Goal: Task Accomplishment & Management: Use online tool/utility

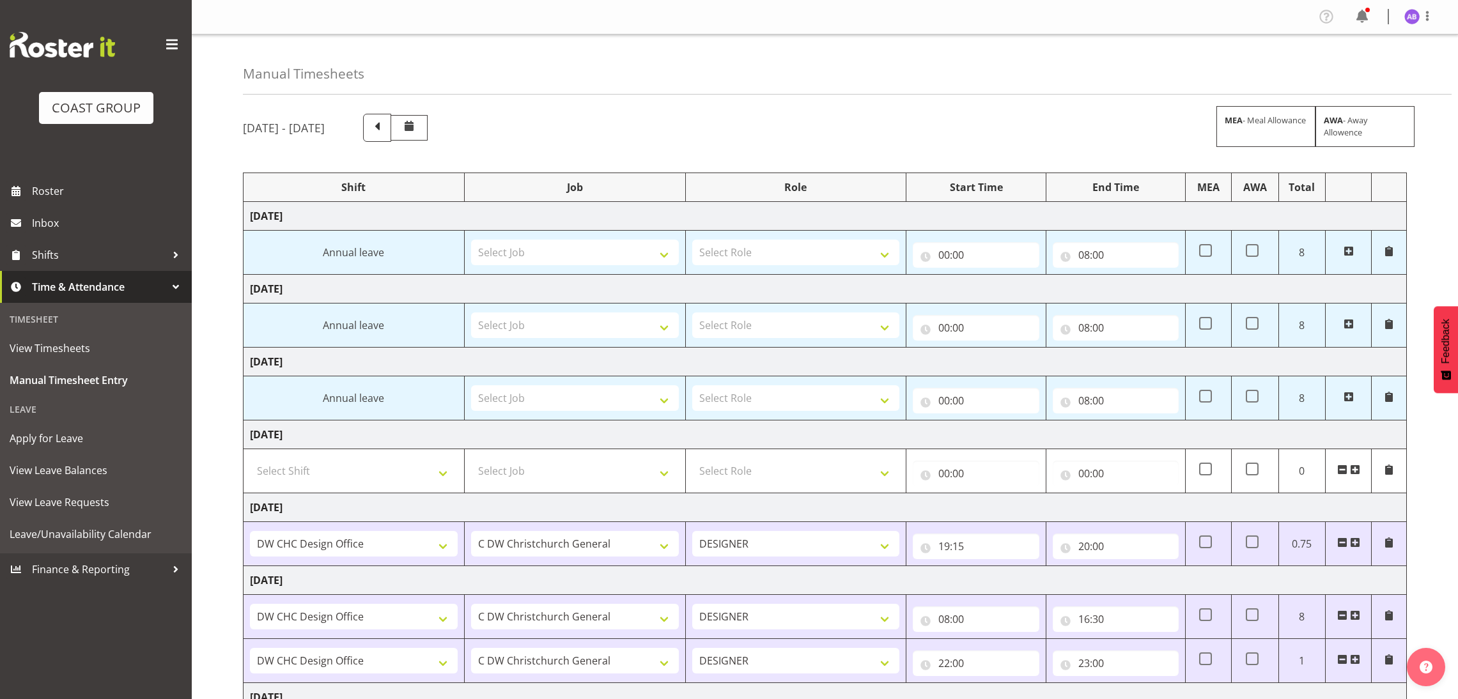
select select "624"
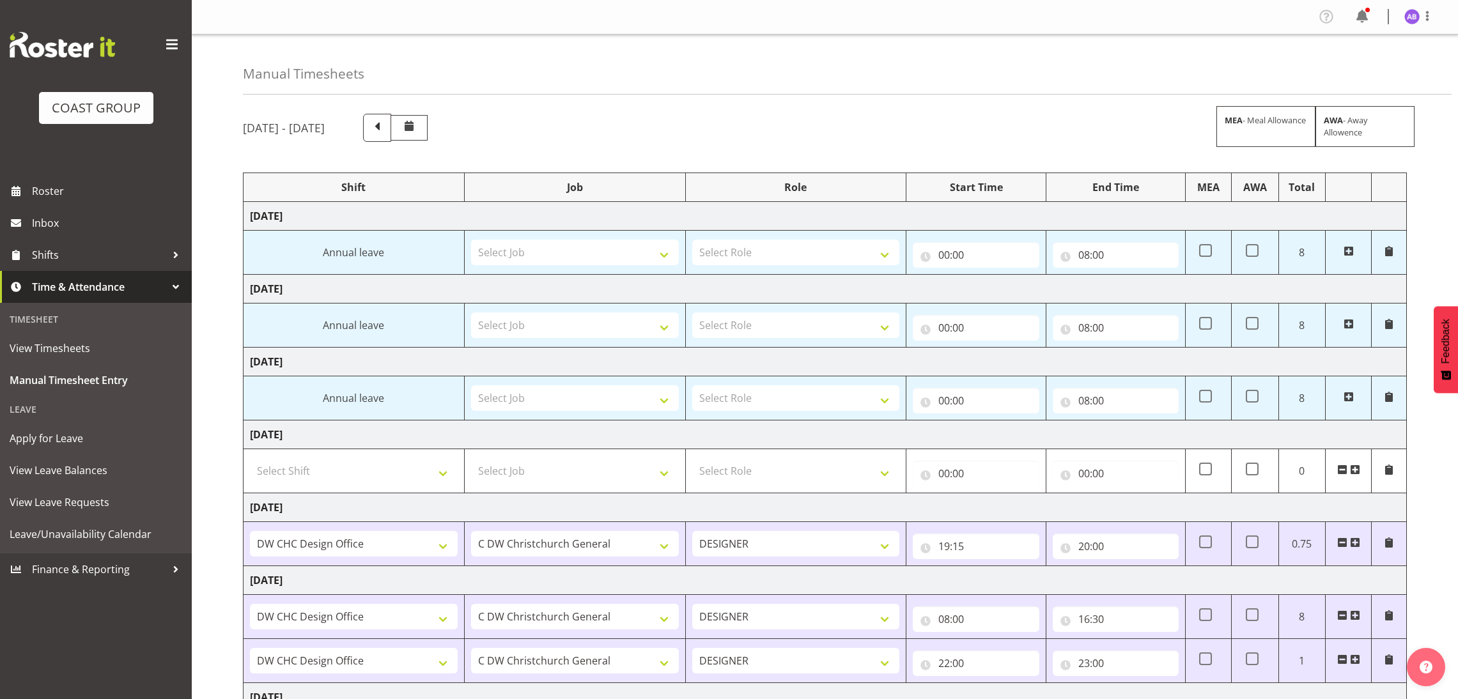
select select "16"
select select "30"
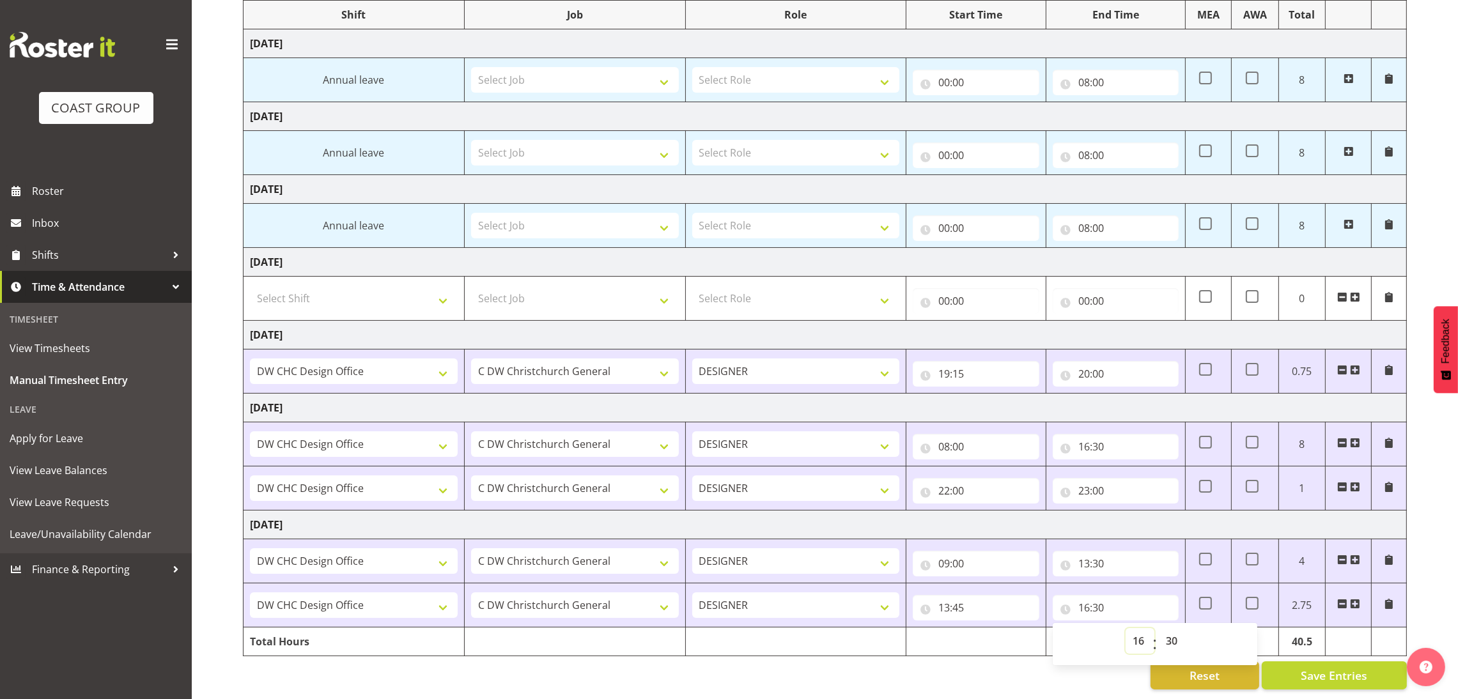
click at [1135, 628] on select "00 01 02 03 04 05 06 07 08 09 10 11 12 13 14 15 16 17 18 19 20 21 22 23" at bounding box center [1140, 641] width 29 height 26
select select "15"
click at [1126, 628] on select "00 01 02 03 04 05 06 07 08 09 10 11 12 13 14 15 16 17 18 19 20 21 22 23" at bounding box center [1140, 641] width 29 height 26
type input "15:30"
click at [1175, 628] on select "00 01 02 03 04 05 06 07 08 09 10 11 12 13 14 15 16 17 18 19 20 21 22 23 24 25 2…" at bounding box center [1173, 641] width 29 height 26
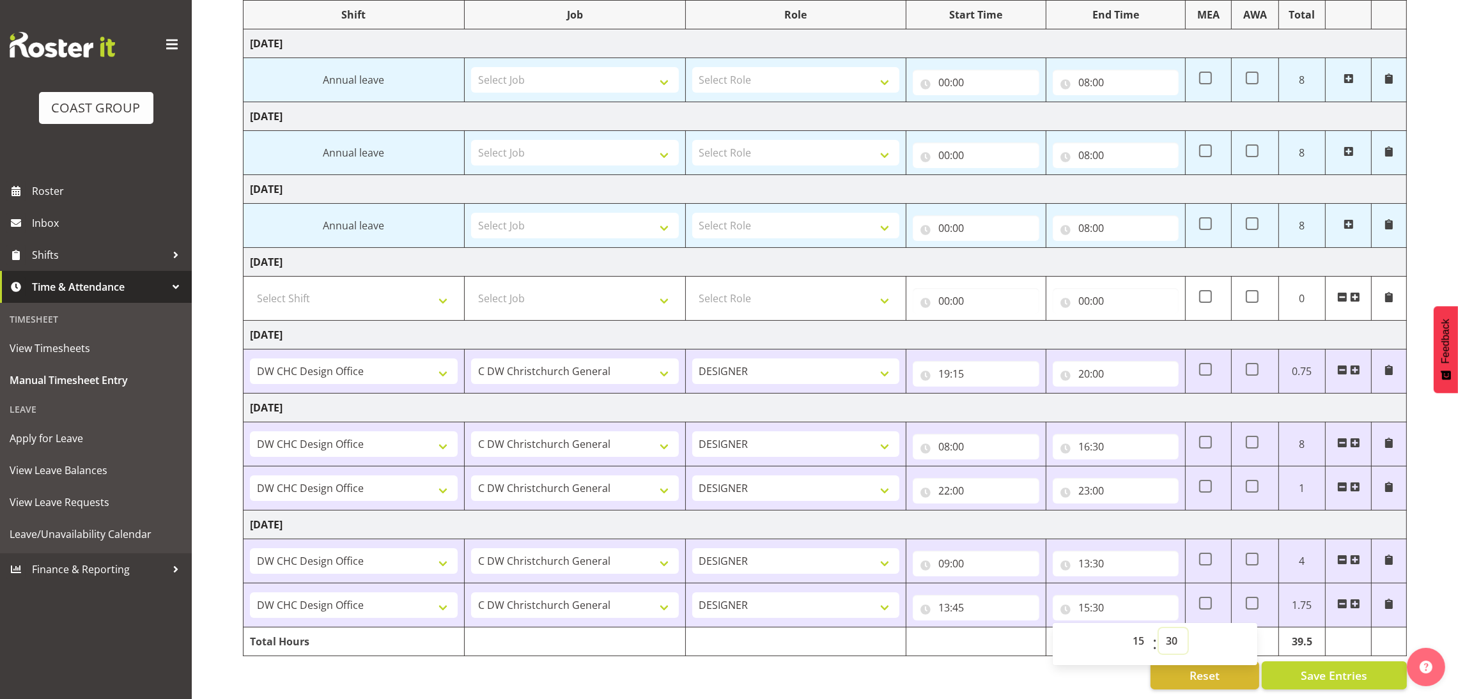
click at [1180, 628] on select "00 01 02 03 04 05 06 07 08 09 10 11 12 13 14 15 16 17 18 19 20 21 22 23 24 25 2…" at bounding box center [1173, 641] width 29 height 26
select select "15"
click at [1159, 628] on select "00 01 02 03 04 05 06 07 08 09 10 11 12 13 14 15 16 17 18 19 20 21 22 23 24 25 2…" at bounding box center [1173, 641] width 29 height 26
type input "15:15"
click at [1133, 595] on input "15:15" at bounding box center [1116, 608] width 126 height 26
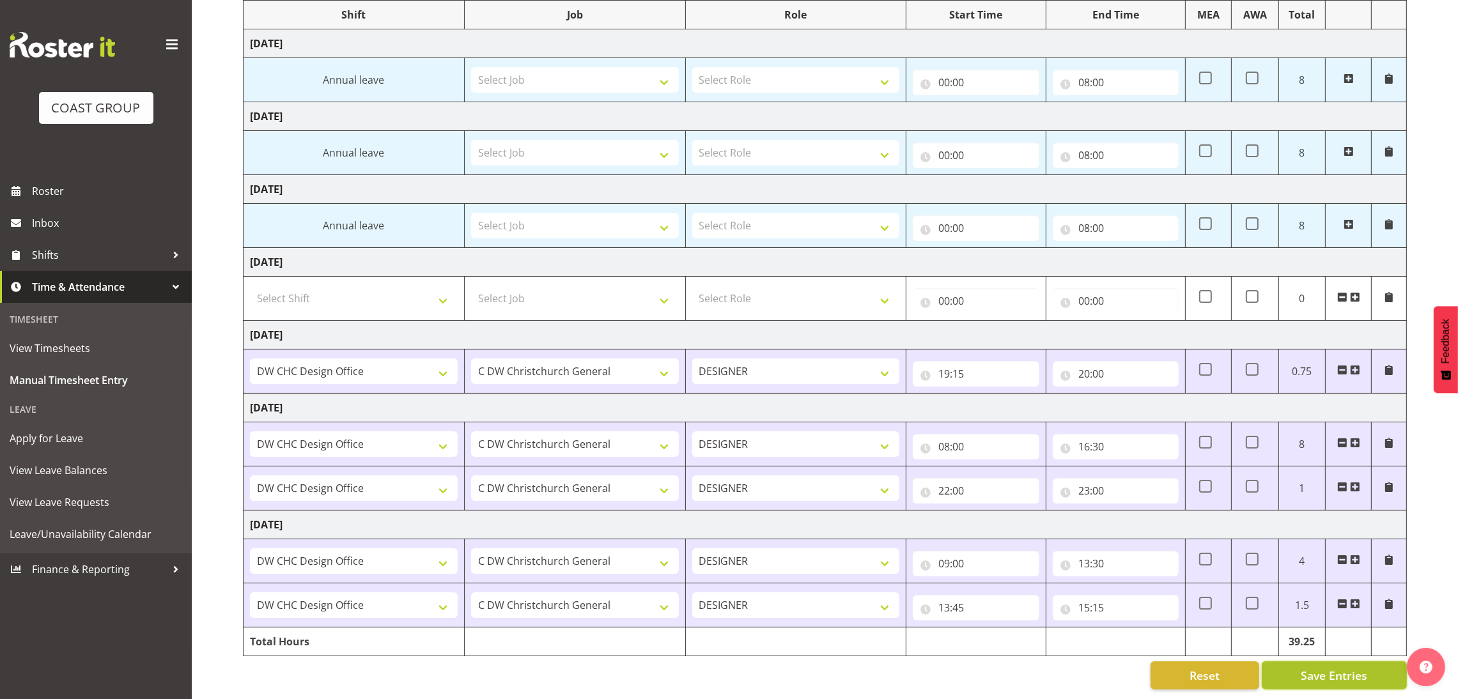
click at [1339, 667] on span "Save Entries" at bounding box center [1334, 675] width 66 height 17
